Goal: Check status: Check status

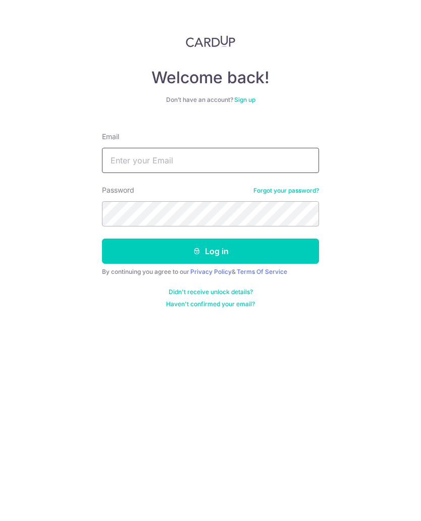
click at [256, 159] on input "Email" at bounding box center [210, 160] width 217 height 25
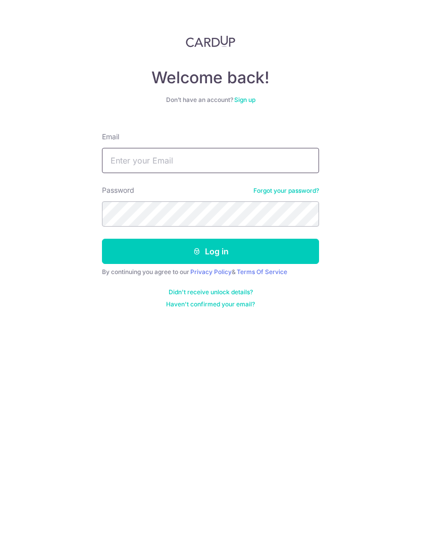
click at [154, 164] on input "Email" at bounding box center [210, 160] width 217 height 25
click at [282, 329] on div "Welcome back! Don’t have an account? Sign up Email Password Forgot your passwor…" at bounding box center [210, 268] width 421 height 537
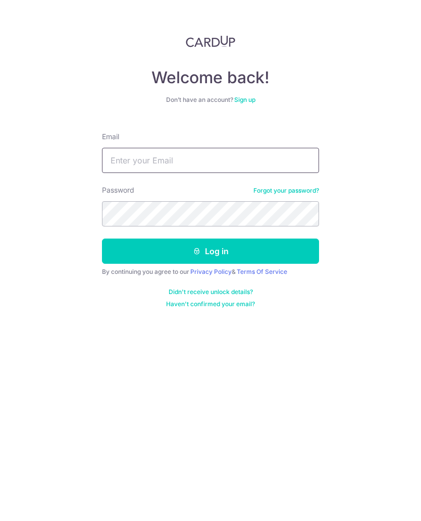
click at [201, 161] on input "Email" at bounding box center [210, 160] width 217 height 25
type input "Tanky2061@gmail.com"
click at [242, 252] on button "Log in" at bounding box center [210, 251] width 217 height 25
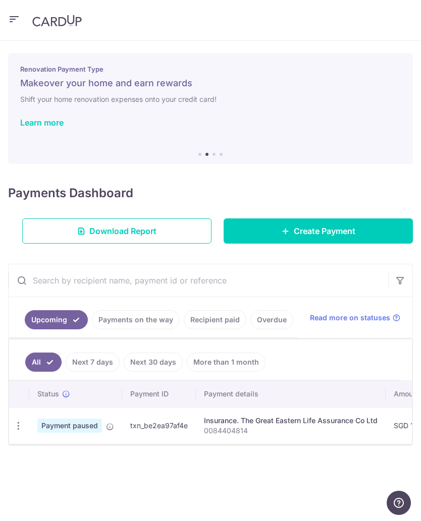
click at [144, 319] on link "Payments on the way" at bounding box center [136, 319] width 88 height 19
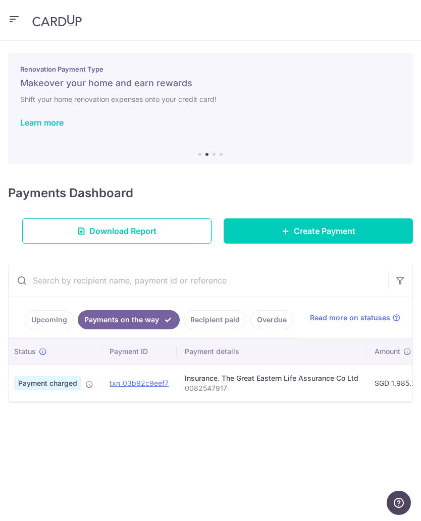
scroll to position [0, 22]
click at [219, 319] on link "Recipient paid" at bounding box center [215, 319] width 63 height 19
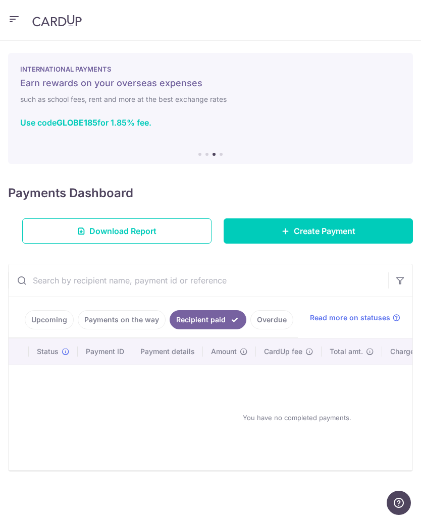
click at [130, 324] on link "Payments on the way" at bounding box center [122, 319] width 88 height 19
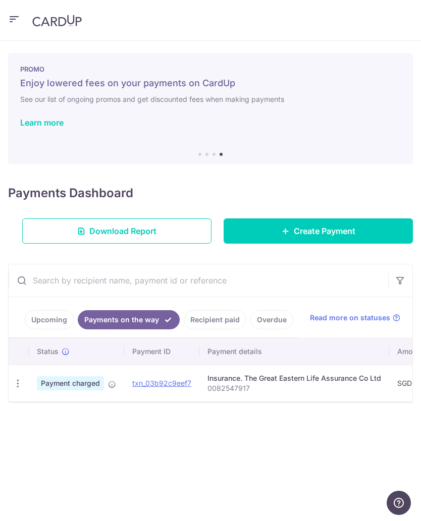
click at [214, 326] on link "Recipient paid" at bounding box center [215, 319] width 63 height 19
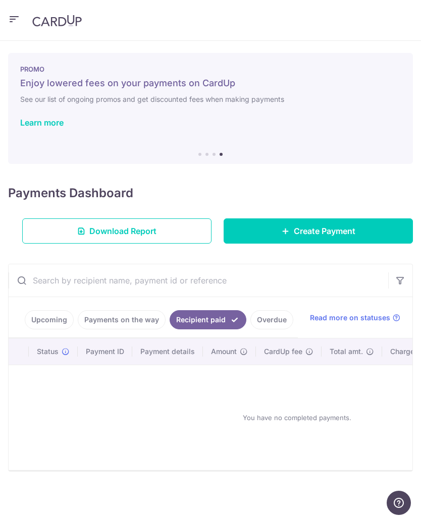
click at [121, 323] on link "Payments on the way" at bounding box center [122, 319] width 88 height 19
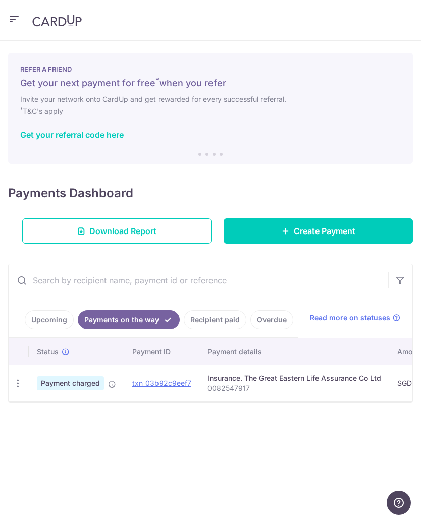
click at [50, 321] on link "Upcoming" at bounding box center [49, 319] width 49 height 19
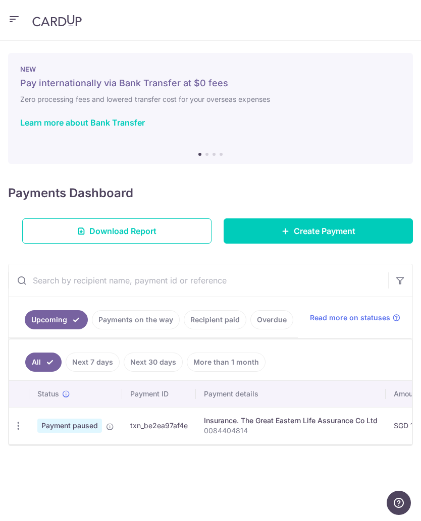
scroll to position [0, 0]
click at [14, 16] on icon "button" at bounding box center [14, 19] width 12 height 13
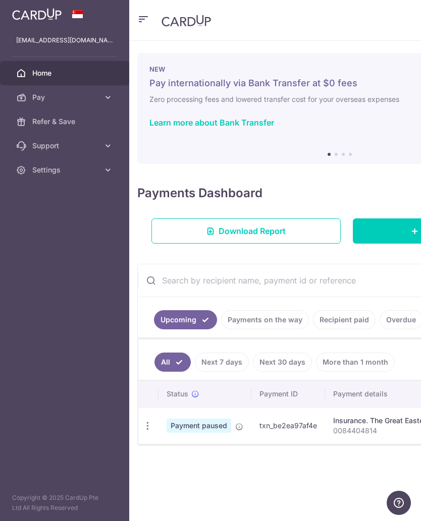
click at [294, 118] on div "Learn more about Bank Transfer" at bounding box center [339, 123] width 381 height 10
click at [297, 190] on div "Payments Dashboard Download Report Create Payment" at bounding box center [339, 212] width 405 height 64
click at [276, 257] on div "× Pause Schedule Pause all future payments in this series Pause just this one p…" at bounding box center [339, 281] width 421 height 480
click at [231, 481] on div "× Pause Schedule Pause all future payments in this series Pause just this one p…" at bounding box center [339, 281] width 421 height 480
click at [265, 322] on link "Payments on the way" at bounding box center [265, 319] width 88 height 19
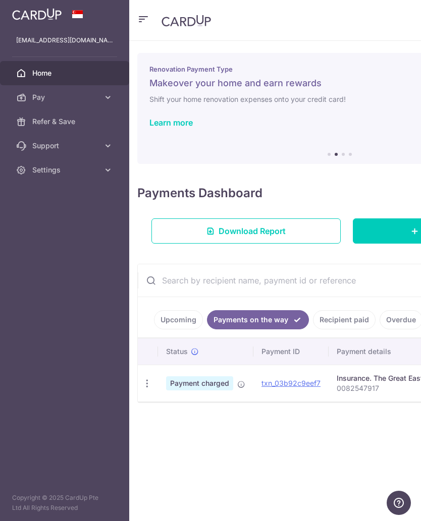
click at [311, 438] on div "× Pause Schedule Pause all future payments in this series Pause just this one p…" at bounding box center [339, 281] width 421 height 480
click at [203, 383] on span "Payment charged" at bounding box center [199, 383] width 67 height 14
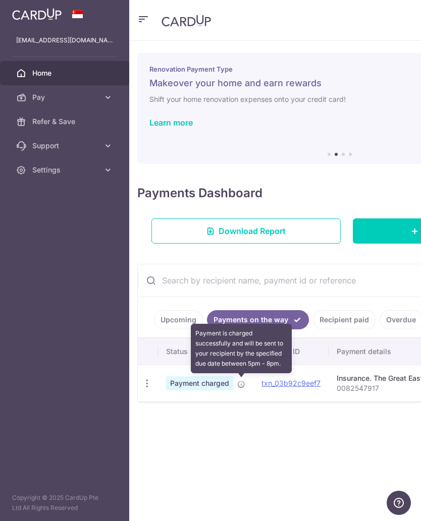
click at [241, 386] on icon at bounding box center [241, 385] width 8 height 8
click at [292, 434] on div "× Pause Schedule Pause all future payments in this series Pause just this one p…" at bounding box center [339, 281] width 421 height 480
